Goal: Information Seeking & Learning: Learn about a topic

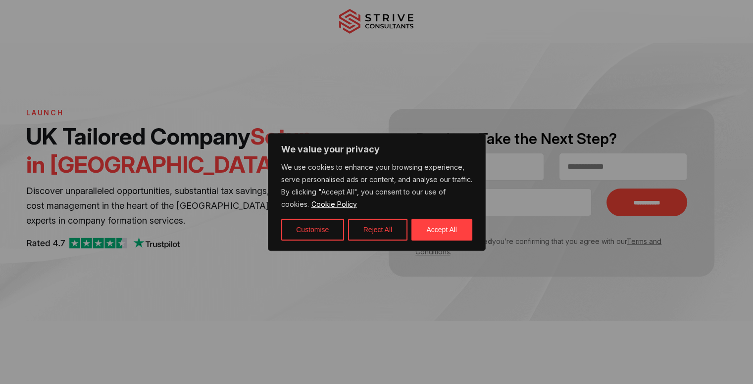
scroll to position [137, 0]
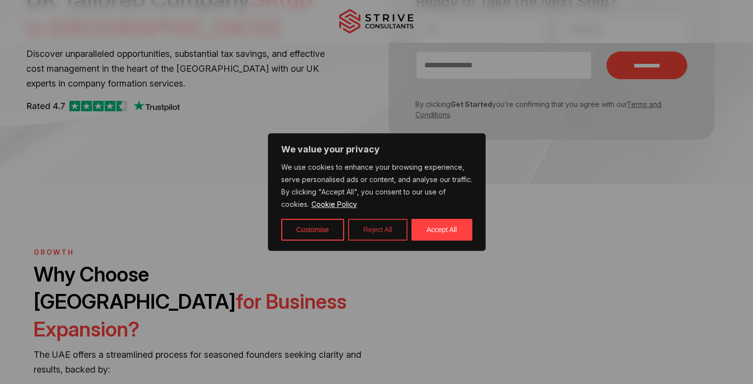
click at [388, 230] on button "Reject All" at bounding box center [377, 230] width 59 height 22
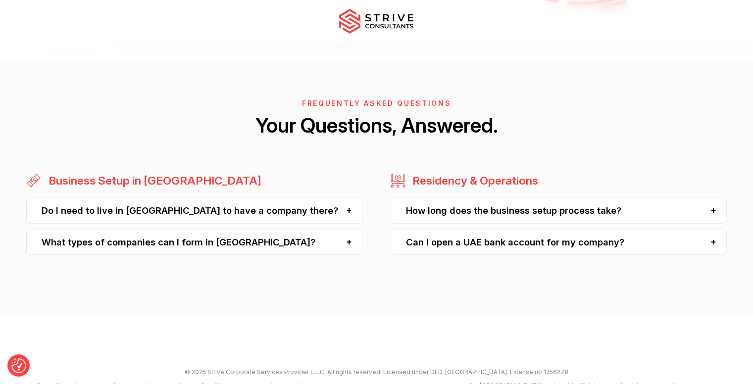
scroll to position [2477, 0]
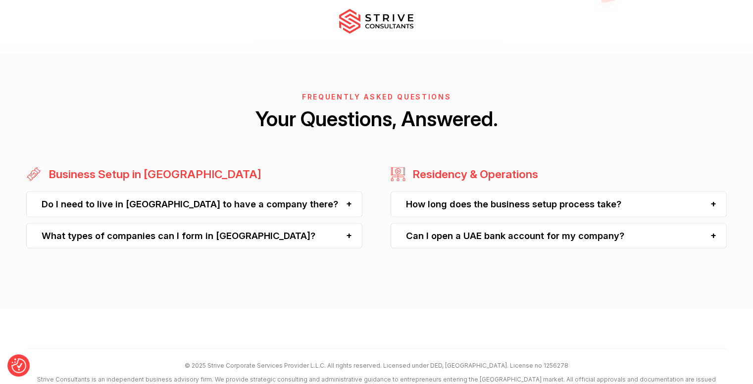
click at [348, 192] on div "Do I need to live in [GEOGRAPHIC_DATA] to have a company there?" at bounding box center [194, 204] width 336 height 25
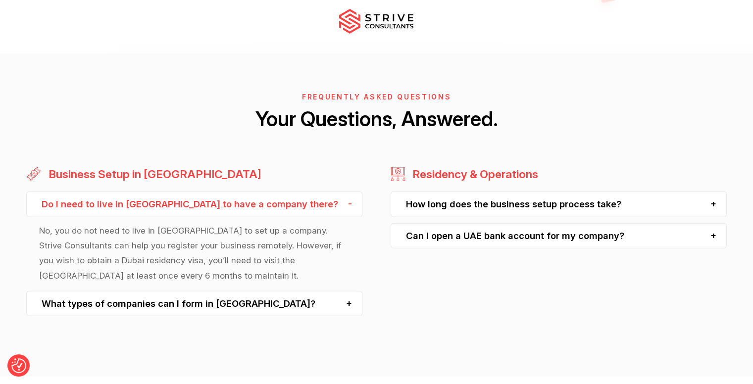
click at [348, 192] on div "Do I need to live in [GEOGRAPHIC_DATA] to have a company there?" at bounding box center [194, 204] width 336 height 25
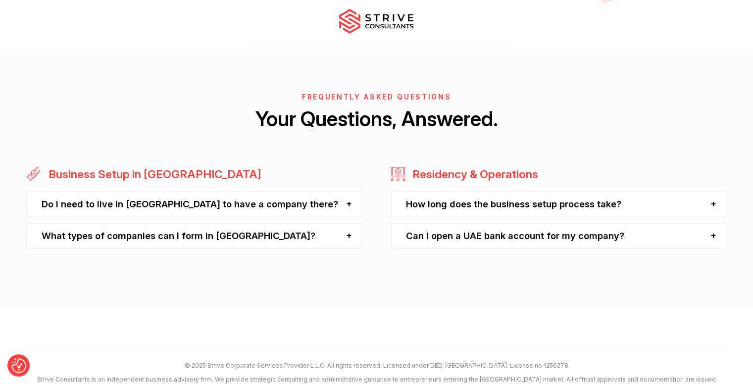
click at [348, 192] on div "Do I need to live in [GEOGRAPHIC_DATA] to have a company there?" at bounding box center [194, 204] width 336 height 25
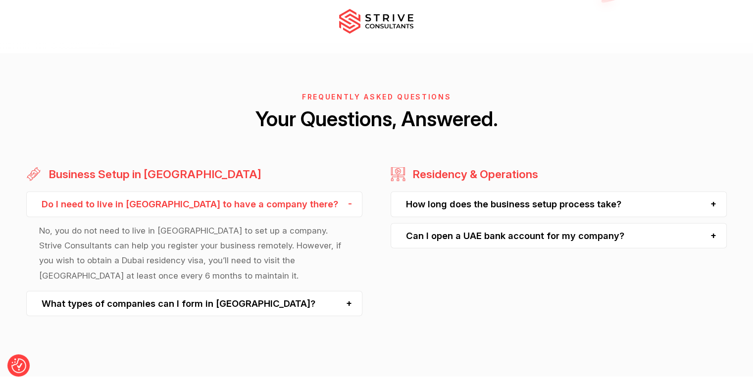
click at [350, 192] on div "Do I need to live in [GEOGRAPHIC_DATA] to have a company there?" at bounding box center [194, 204] width 336 height 25
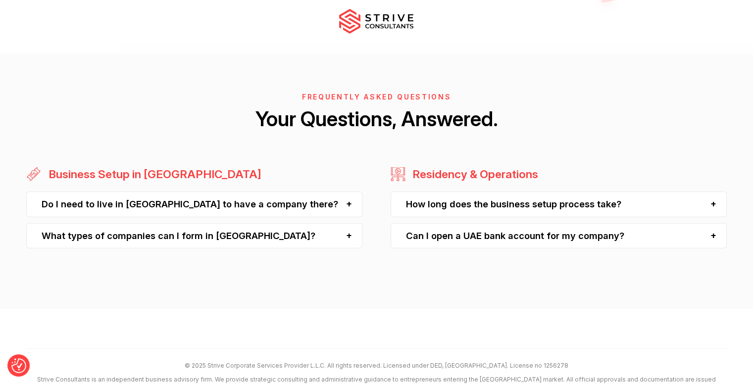
click at [718, 192] on div "How long does the business setup process take?" at bounding box center [559, 204] width 336 height 25
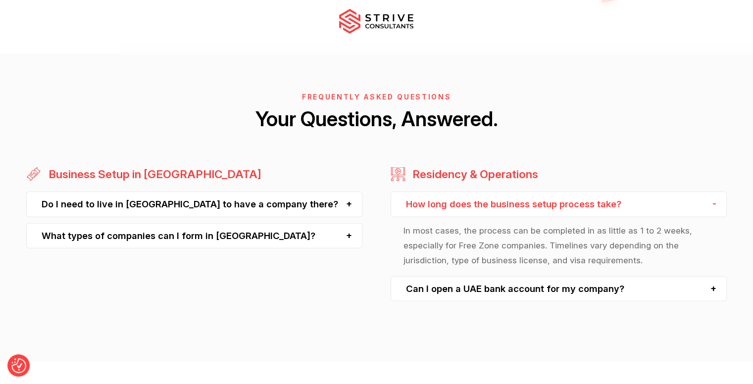
click at [718, 192] on div "How long does the business setup process take?" at bounding box center [559, 204] width 336 height 25
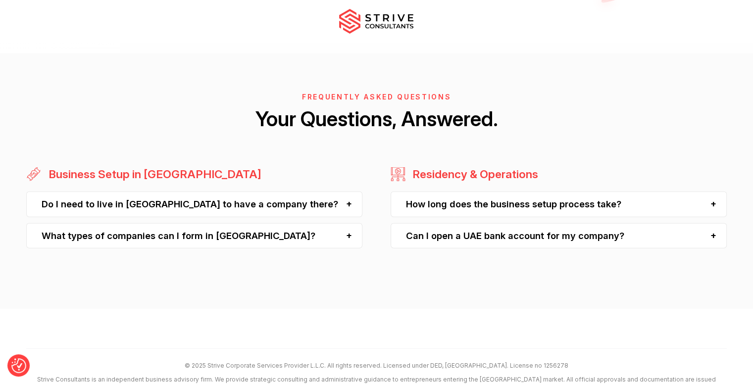
click at [707, 223] on div "Can I open a UAE bank account for my company?" at bounding box center [559, 235] width 336 height 25
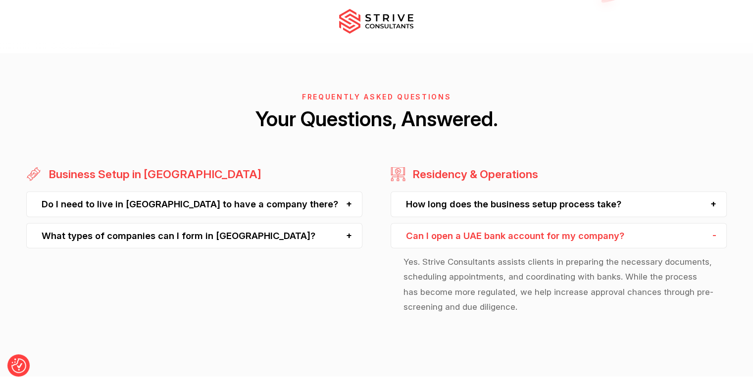
click at [707, 223] on div "Can I open a UAE bank account for my company?" at bounding box center [559, 235] width 336 height 25
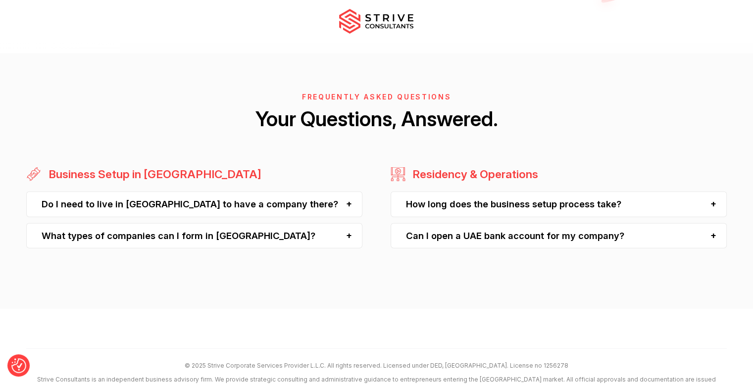
click at [349, 223] on div "What types of companies can I form in [GEOGRAPHIC_DATA]?" at bounding box center [194, 235] width 336 height 25
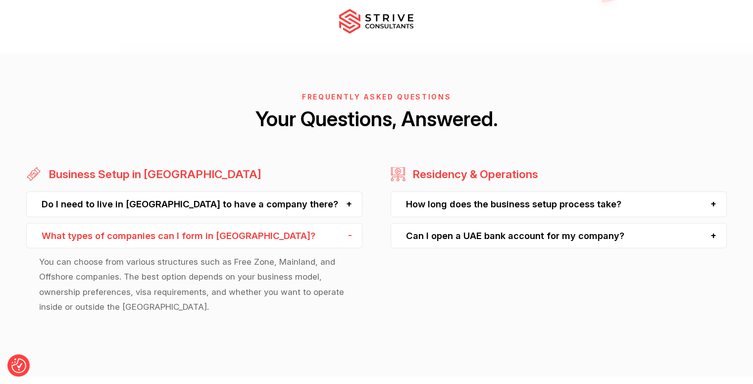
click at [351, 223] on div "What types of companies can I form in [GEOGRAPHIC_DATA]?" at bounding box center [194, 235] width 336 height 25
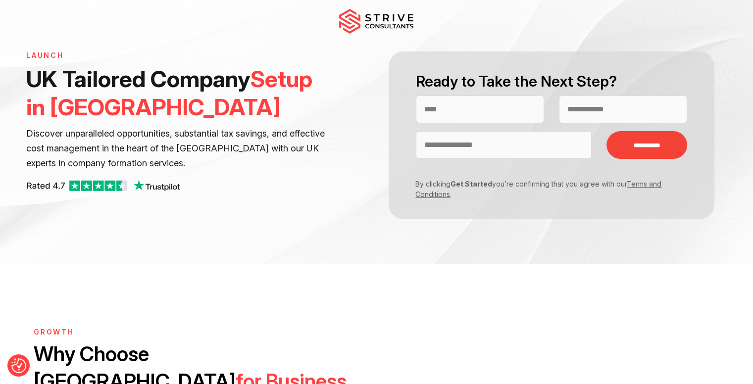
scroll to position [0, 0]
